Goal: Answer question/provide support

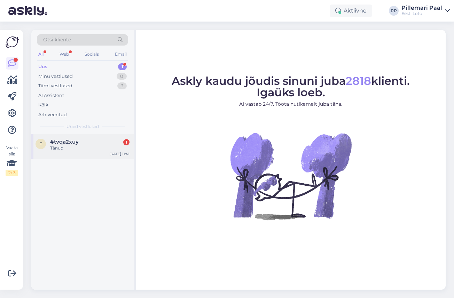
click at [77, 146] on div "Tänud" at bounding box center [89, 148] width 79 height 6
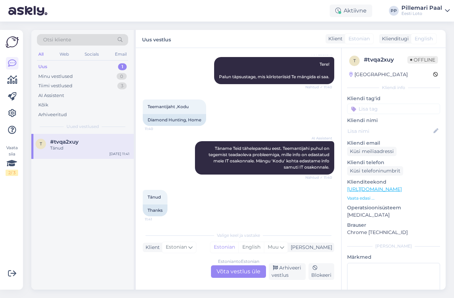
scroll to position [91, 0]
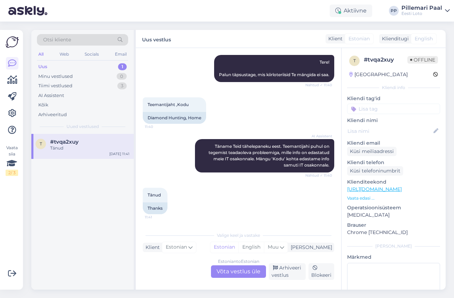
click at [383, 107] on input at bounding box center [393, 109] width 93 height 10
type input "err"
click at [399, 128] on span "AI error" at bounding box center [394, 127] width 16 height 4
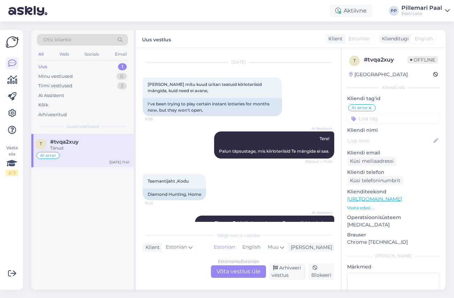
scroll to position [10, 0]
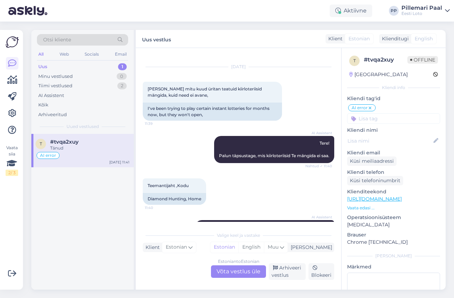
click at [78, 42] on div "Otsi kliente" at bounding box center [82, 39] width 91 height 11
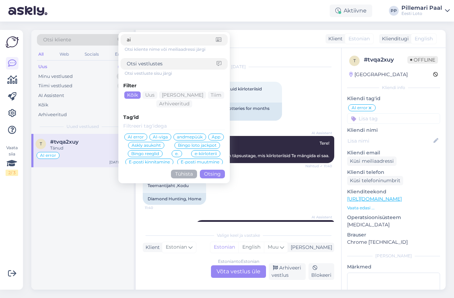
type input "ai"
click at [133, 138] on span "AI error" at bounding box center [136, 137] width 16 height 4
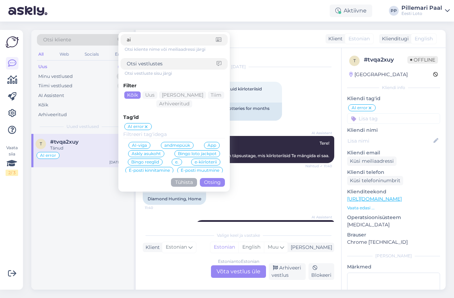
click at [208, 183] on button "Otsing" at bounding box center [212, 182] width 25 height 9
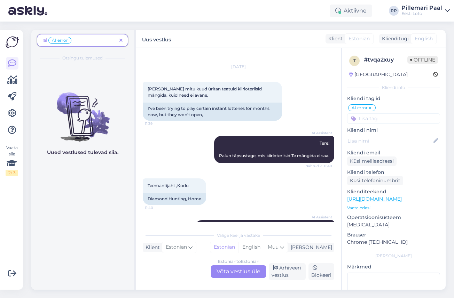
click at [47, 41] on span "ai AI error" at bounding box center [57, 40] width 29 height 6
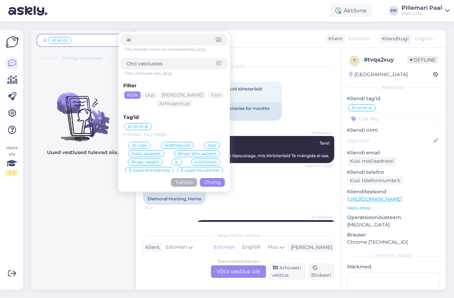
click at [47, 40] on span "ai AI error" at bounding box center [57, 40] width 29 height 6
click at [134, 41] on input "ai" at bounding box center [171, 39] width 89 height 7
type input "a"
click at [210, 184] on button "Otsing" at bounding box center [212, 182] width 25 height 9
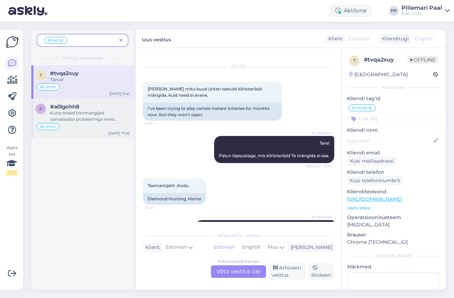
click at [86, 117] on div "Kuna teised lotomängijad samalaadse probleemiga meie [PERSON_NAME] pöördunud ei…" at bounding box center [89, 116] width 79 height 13
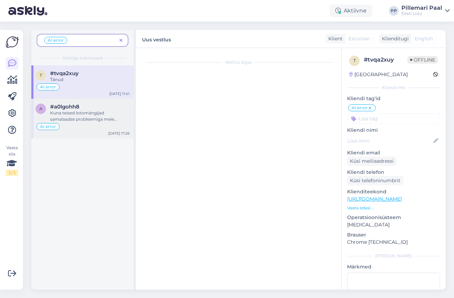
scroll to position [0, 0]
type textarea "Palun eemaldada vastus: Hetkel esineb häireid Swedbanki maksetega. Tegeleme pro…"
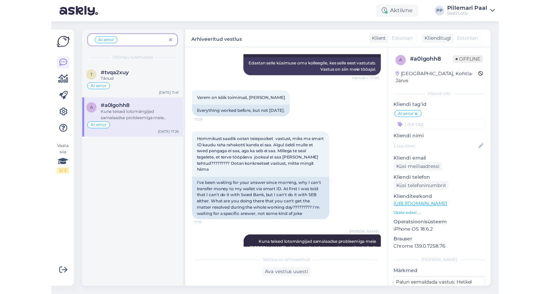
scroll to position [787, 0]
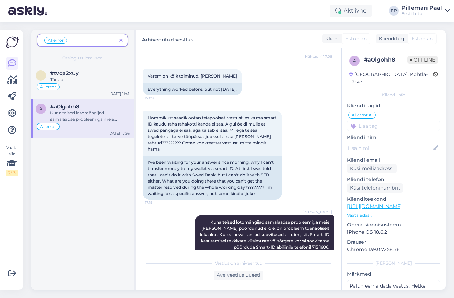
click at [120, 39] on icon at bounding box center [120, 40] width 3 height 5
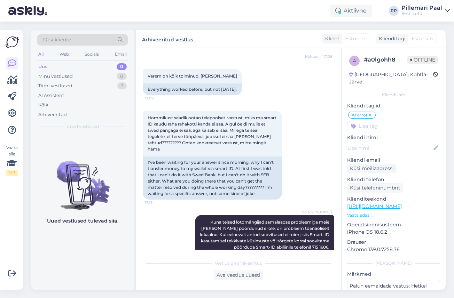
click at [49, 65] on div "Uus 0" at bounding box center [82, 67] width 91 height 10
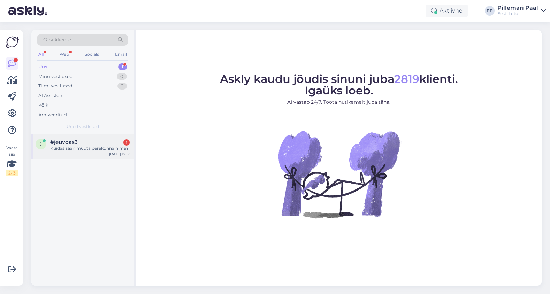
click at [84, 143] on div "#jeuvoas3 1" at bounding box center [89, 142] width 79 height 6
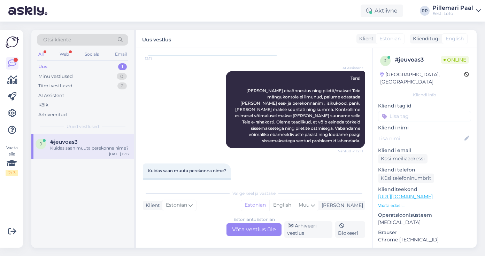
scroll to position [87, 0]
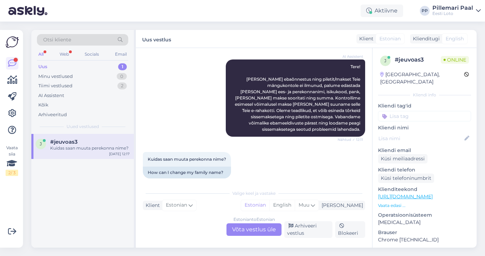
click at [244, 232] on div "Estonian to Estonian Võta vestlus üle" at bounding box center [253, 230] width 55 height 13
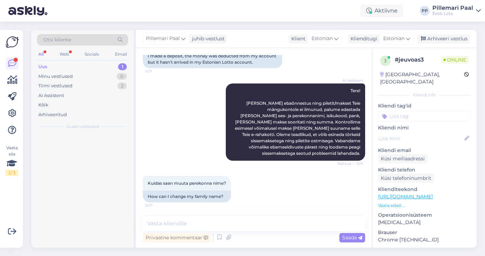
scroll to position [56, 0]
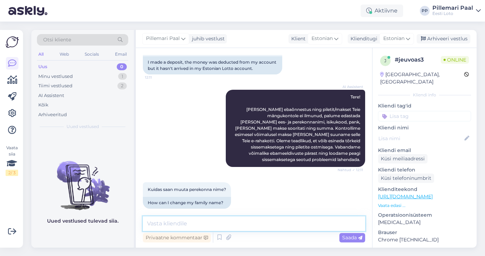
click at [214, 223] on textarea at bounding box center [254, 224] width 222 height 15
paste textarea "Õige nime saate enda mängukontol registreerida, kui logite sisse ID-kaardi, Sma…"
type textarea "Õige nime saate enda mängukontol registreerida, kui logite sisse ID-kaardi, Sma…"
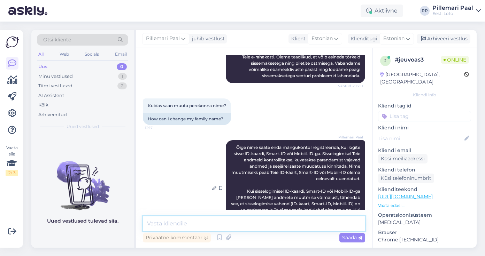
scroll to position [168, 0]
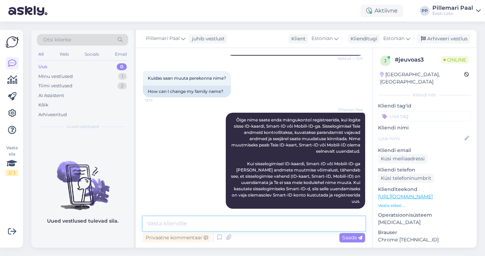
click at [267, 228] on textarea at bounding box center [254, 224] width 222 height 15
click at [221, 227] on textarea "Palun täpsustage, kas" at bounding box center [254, 224] width 222 height 15
drag, startPoint x: 317, startPoint y: 225, endPoint x: 145, endPoint y: 225, distance: 172.7
click at [145, 225] on textarea "Palun täpsustage, kas makse tagastati Teie arvelduskontole" at bounding box center [254, 224] width 222 height 15
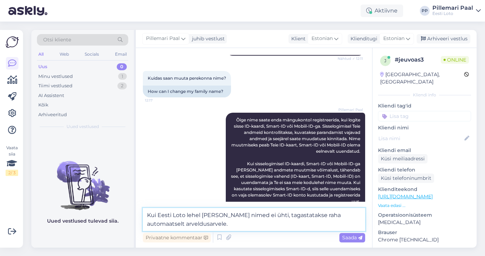
paste textarea "Palun kontrollige pangast üle. Juhul, kui automaatselt ei ole raha tagasi kantu…"
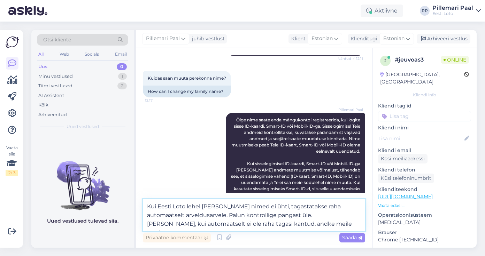
click at [230, 205] on textarea "Kui Eesti Loto lehel ja pangas nimed ei ühti, tagastatakse raha automaatselt ar…" at bounding box center [254, 216] width 222 height 32
type textarea "Kui Eesti Loto lehel ja pangas Teie nimed ei ühti, tagastatakse raha automaatse…"
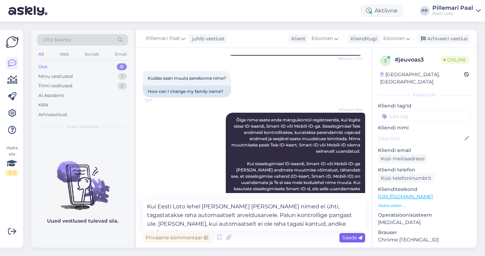
click at [352, 237] on span "Saada" at bounding box center [352, 238] width 20 height 6
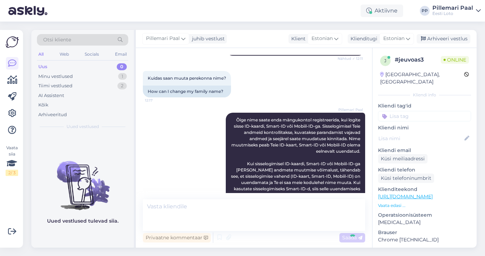
scroll to position [217, 0]
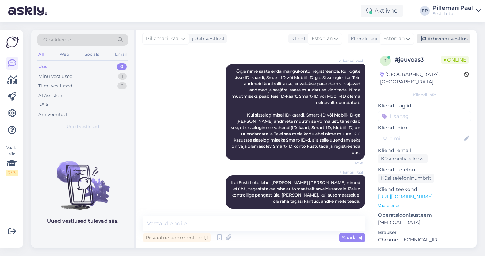
click at [433, 35] on div "Arhiveeri vestlus" at bounding box center [444, 38] width 54 height 9
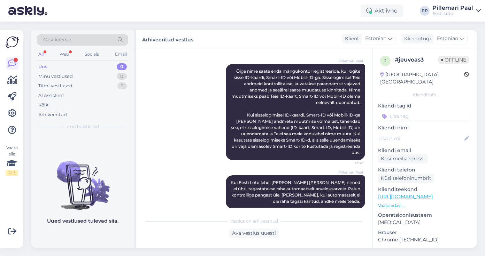
click at [71, 39] on div "Otsi kliente" at bounding box center [82, 39] width 91 height 11
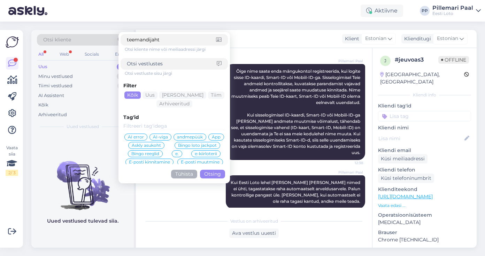
drag, startPoint x: 172, startPoint y: 39, endPoint x: 120, endPoint y: 39, distance: 52.2
click at [120, 39] on form "teemandijaht Otsi kliente nime või meiliaadressi järgi Otsi vestluste sisu järg…" at bounding box center [173, 107] width 111 height 151
type input "teemandijaht"
click at [153, 60] on div at bounding box center [174, 63] width 107 height 11
click at [156, 65] on input at bounding box center [172, 63] width 90 height 7
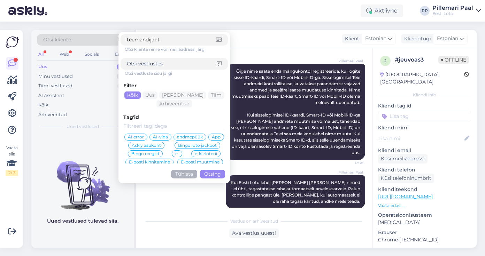
paste input "teemandijaht"
type input "teemandijaht"
drag, startPoint x: 168, startPoint y: 40, endPoint x: 115, endPoint y: 34, distance: 53.3
click at [115, 34] on div "Otsi kliente teemandijaht Otsi kliente nime või meiliaadressi järgi teemandijah…" at bounding box center [82, 42] width 91 height 16
click at [217, 174] on button "Otsing" at bounding box center [212, 174] width 25 height 9
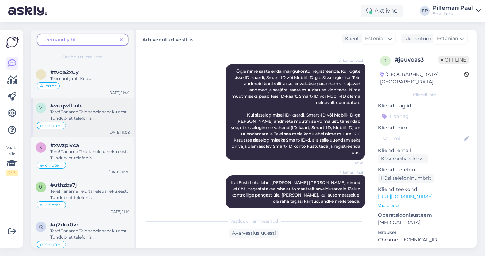
click at [93, 116] on span "Tere! Täname Teid tähelepaneku eest. Tundub, et telefonis ei taha" at bounding box center [89, 118] width 78 height 18
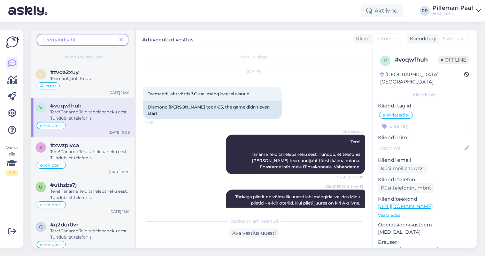
scroll to position [0, 0]
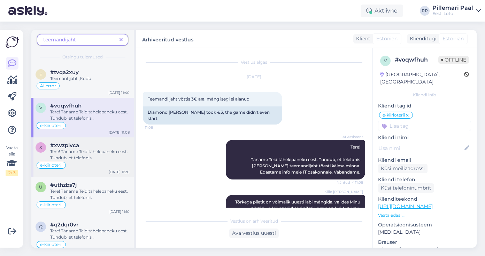
click at [97, 154] on div "Tere! Täname Teid tähelepaneku eest. Tundub, et telefonis ei taha teemandijaht …" at bounding box center [89, 155] width 79 height 13
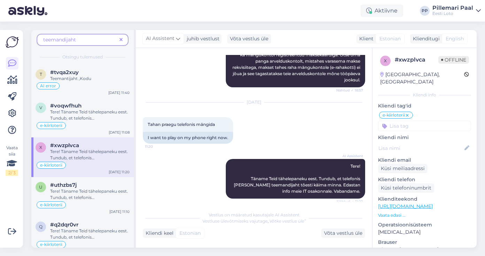
scroll to position [182, 0]
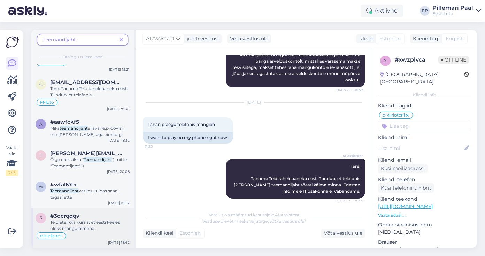
click at [90, 229] on span "Te olete ikka kursis, et eesti keeles oleks mängu nimena korrektne" at bounding box center [85, 229] width 70 height 18
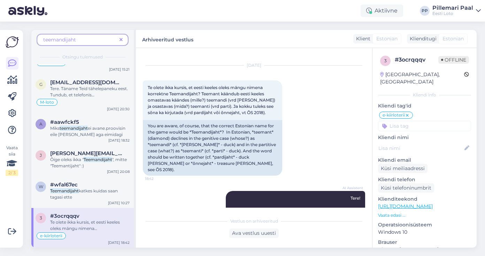
scroll to position [0, 0]
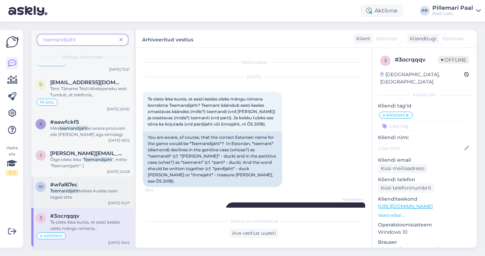
click at [85, 199] on div "Teemandijaht katkes kuidas saan tagasi ette" at bounding box center [89, 194] width 79 height 13
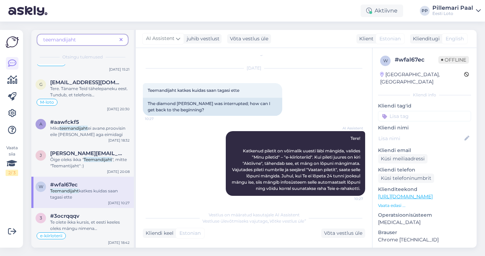
scroll to position [11, 0]
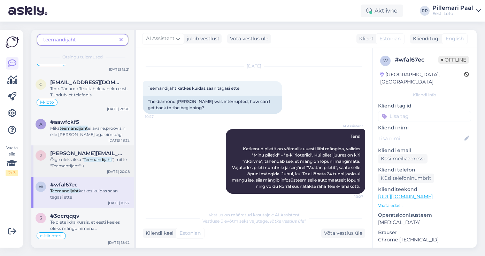
click at [67, 165] on span "", mitte "Teemantijaht" :)" at bounding box center [88, 162] width 77 height 11
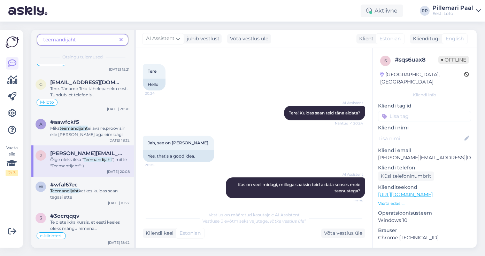
scroll to position [459, 0]
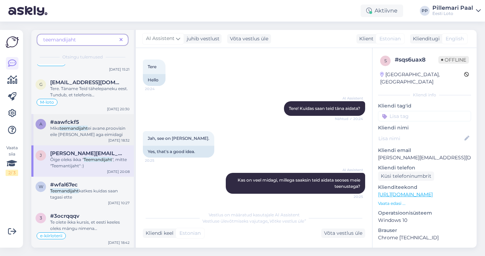
click at [77, 127] on mark "teemandijaht" at bounding box center [74, 128] width 28 height 5
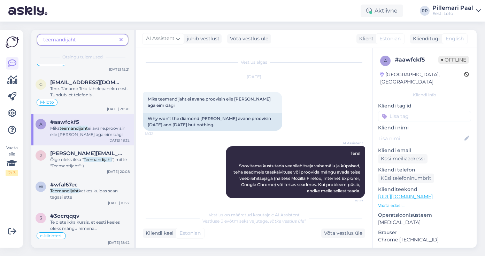
scroll to position [5, 0]
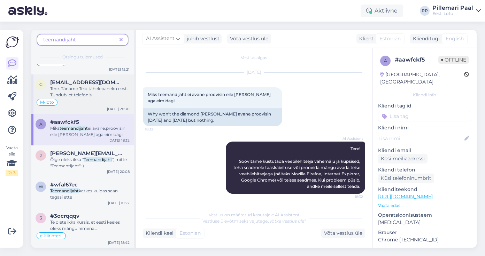
click at [65, 90] on span "Tere. Täname Teid tähelepaneku eest. Tundub, et telefonis ei taha" at bounding box center [89, 95] width 78 height 18
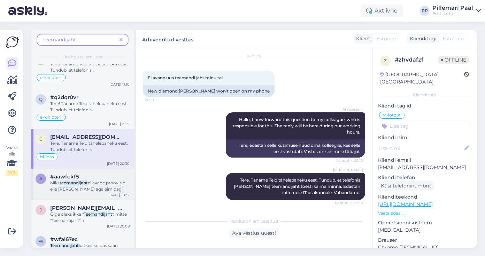
scroll to position [123, 0]
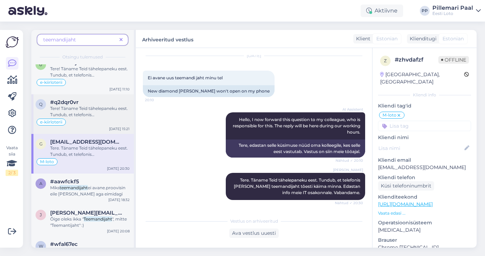
click at [98, 116] on span "Tere! Täname Teid tähelepaneku eest. Tundub, et telefonis ei taha" at bounding box center [89, 115] width 78 height 18
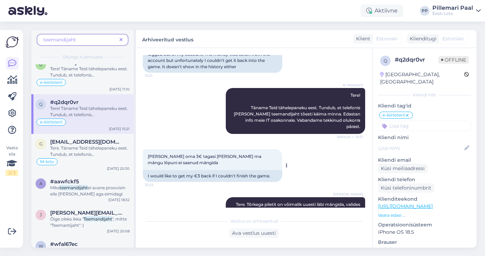
scroll to position [84, 0]
